Goal: Transaction & Acquisition: Obtain resource

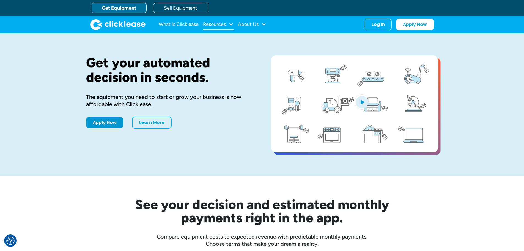
click at [212, 24] on div "Resources" at bounding box center [214, 24] width 23 height 0
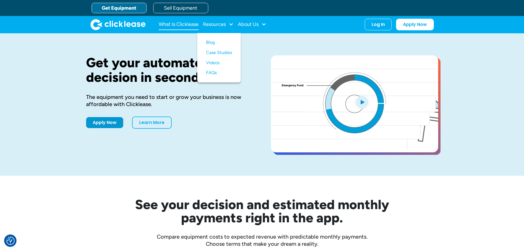
click at [175, 24] on link "What Is Clicklease" at bounding box center [179, 24] width 40 height 11
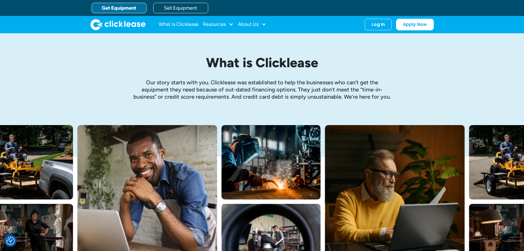
click at [101, 8] on link "Get Equipment" at bounding box center [119, 8] width 55 height 10
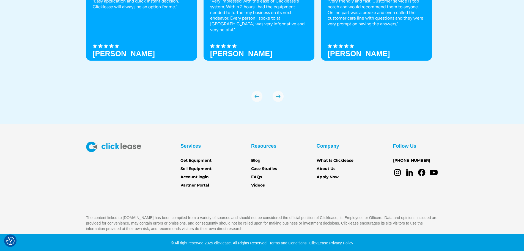
scroll to position [1942, 0]
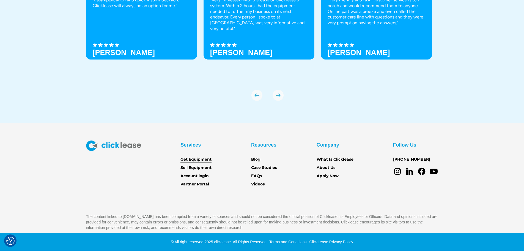
click at [196, 159] on link "Get Equipment" at bounding box center [196, 159] width 31 height 6
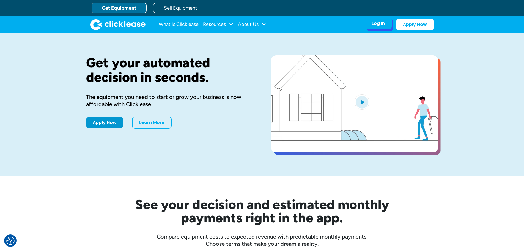
click at [373, 29] on div "Log In Account login I use Clicklease to get my equipment Partner Portal I offe…" at bounding box center [378, 24] width 27 height 12
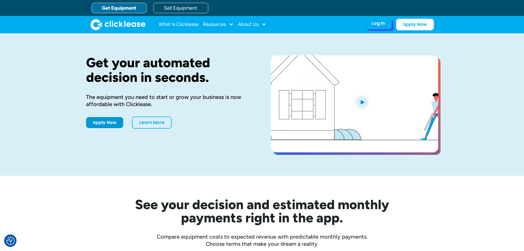
click at [380, 25] on div "Log In" at bounding box center [378, 24] width 13 height 6
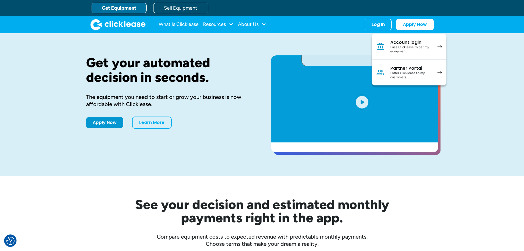
click at [265, 40] on div "Get your automated decision in seconds. The equipment you need to start or grow…" at bounding box center [262, 104] width 352 height 142
